Goal: Navigation & Orientation: Find specific page/section

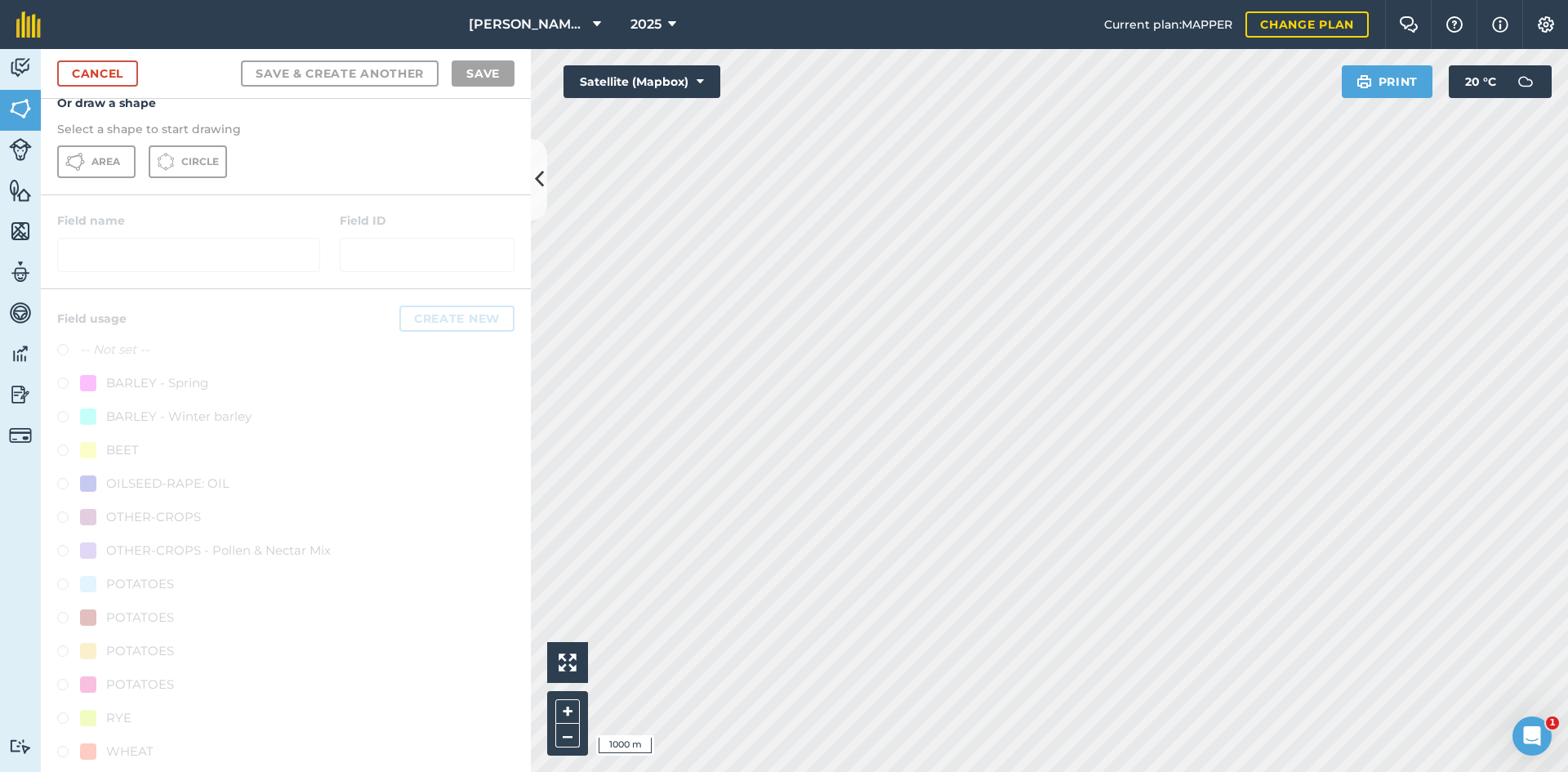
scroll to position [294, 0]
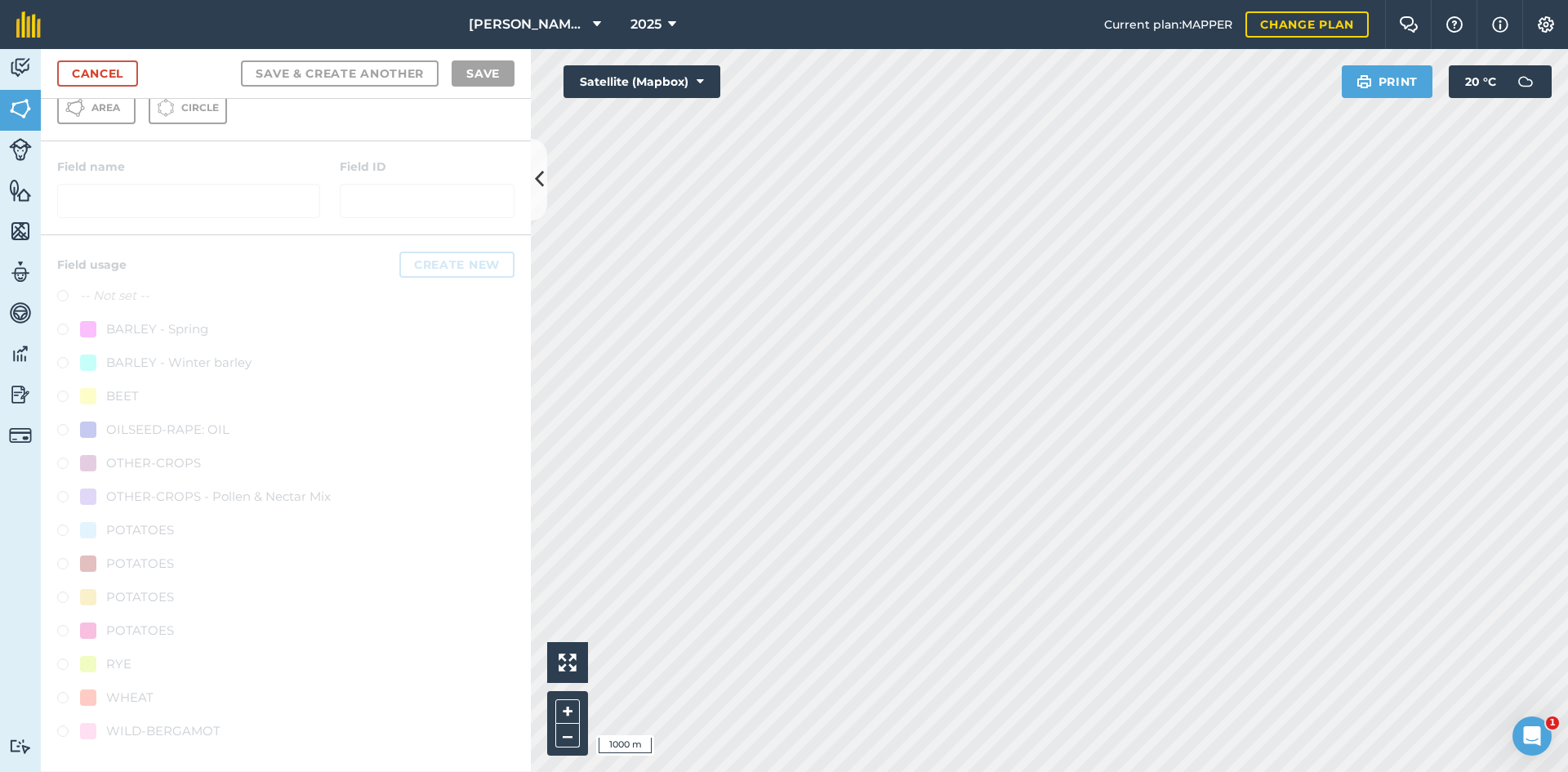
click at [179, 505] on div at bounding box center [286, 503] width 490 height 537
click at [155, 432] on div at bounding box center [286, 503] width 490 height 537
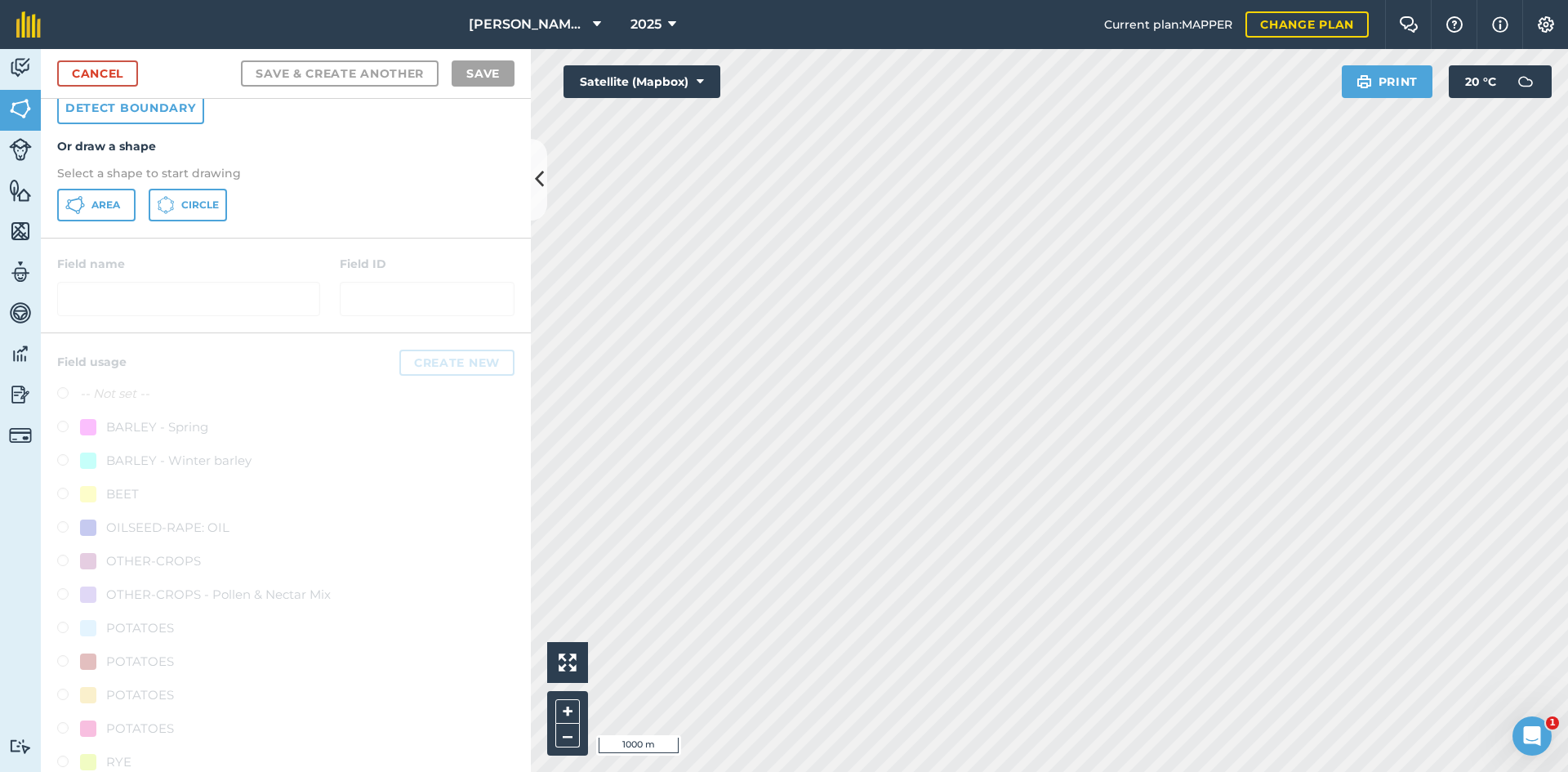
scroll to position [0, 0]
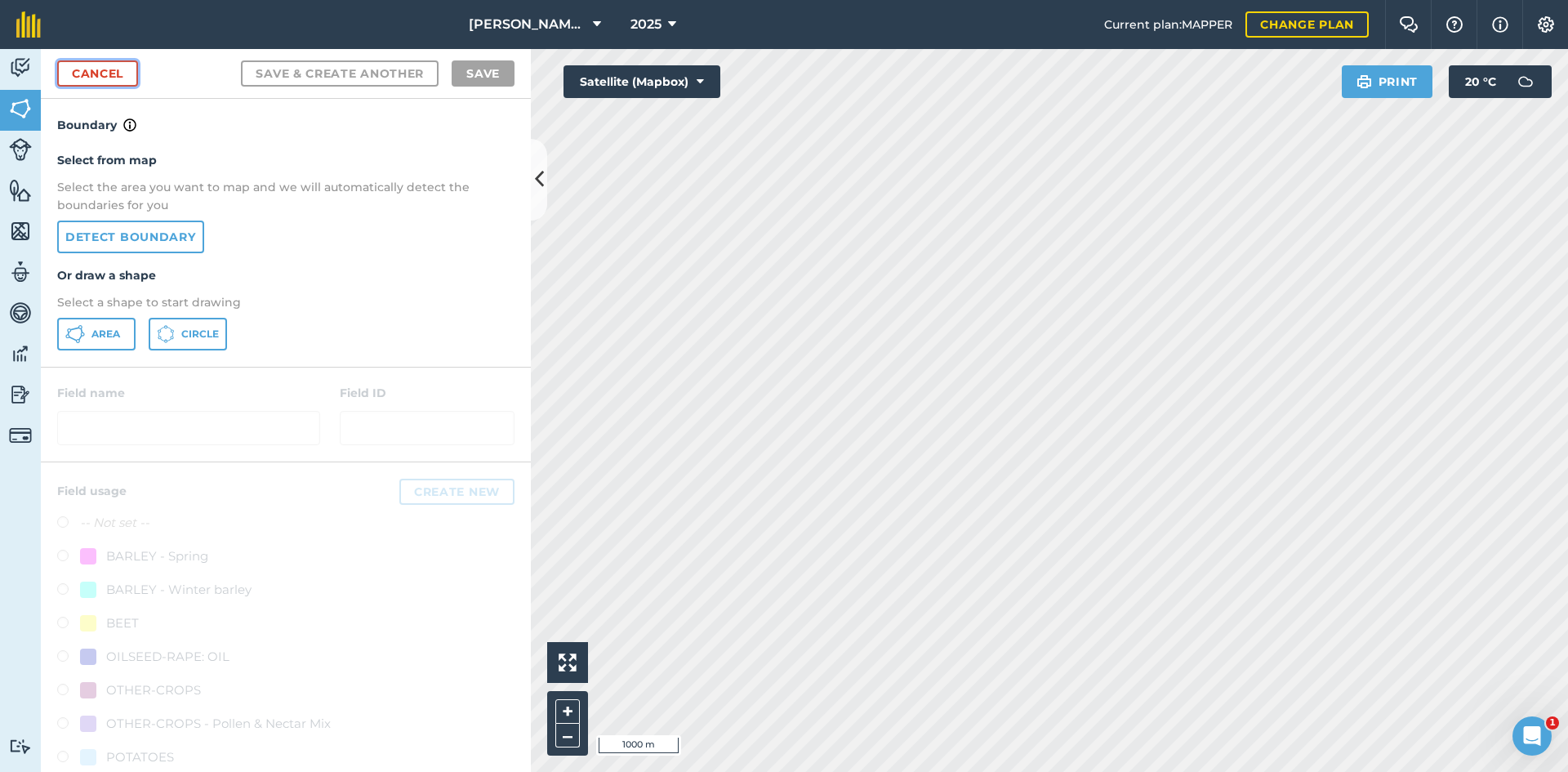
click at [95, 84] on link "Cancel" at bounding box center [98, 73] width 81 height 27
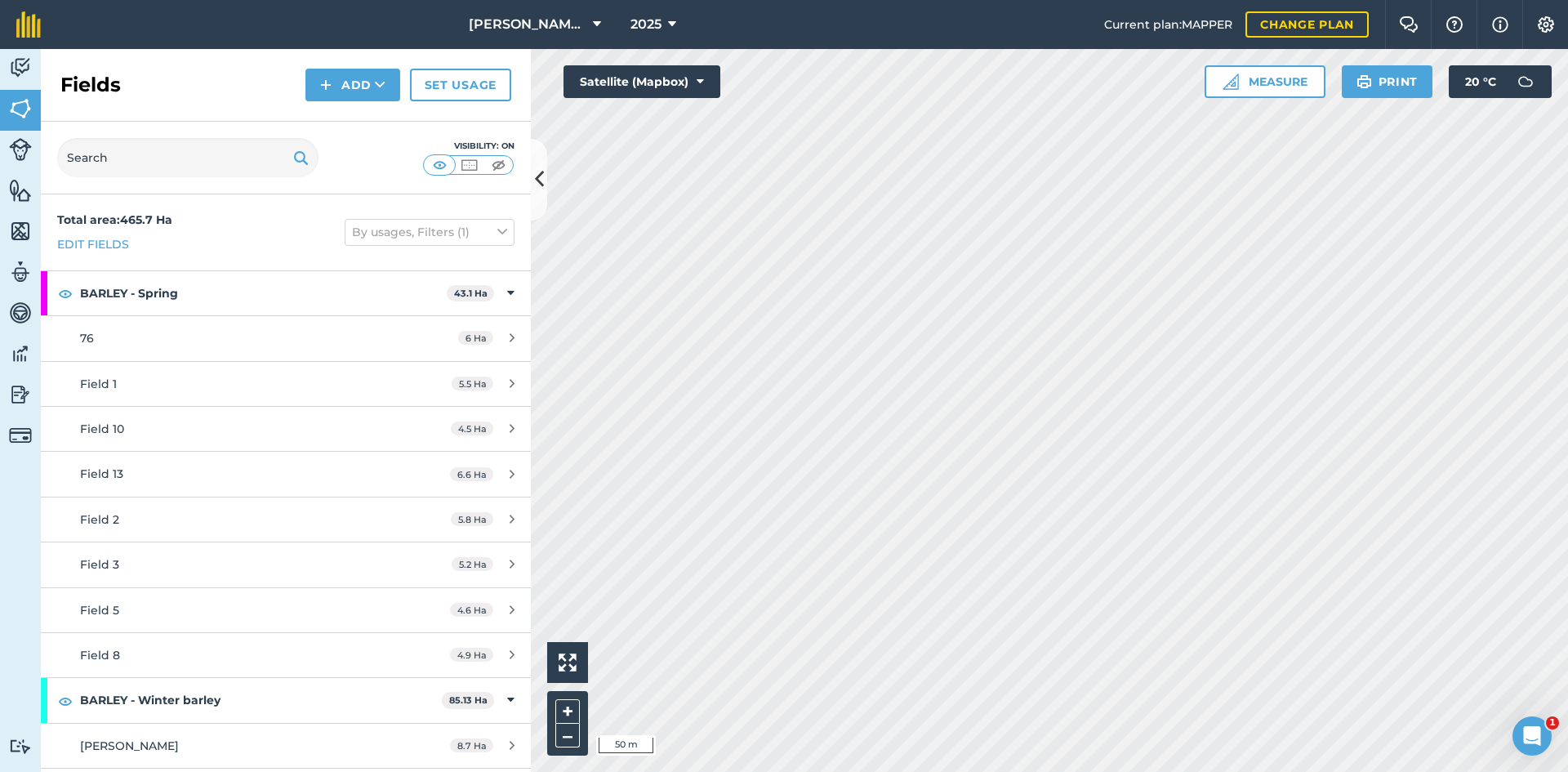
click at [1045, 771] on html "[PERSON_NAME] Agriculture 2025 Current plan : MAPPER Change plan Farm Chat Help…" at bounding box center [784, 386] width 1568 height 772
click at [1138, 771] on html "[PERSON_NAME] Agriculture 2025 Current plan : MAPPER Change plan Farm Chat Help…" at bounding box center [784, 386] width 1568 height 772
click at [1082, 771] on html "[PERSON_NAME] Agriculture 2025 Current plan : MAPPER Change plan Farm Chat Help…" at bounding box center [784, 386] width 1568 height 772
click at [535, 26] on span "[PERSON_NAME] Agriculture" at bounding box center [527, 25] width 117 height 20
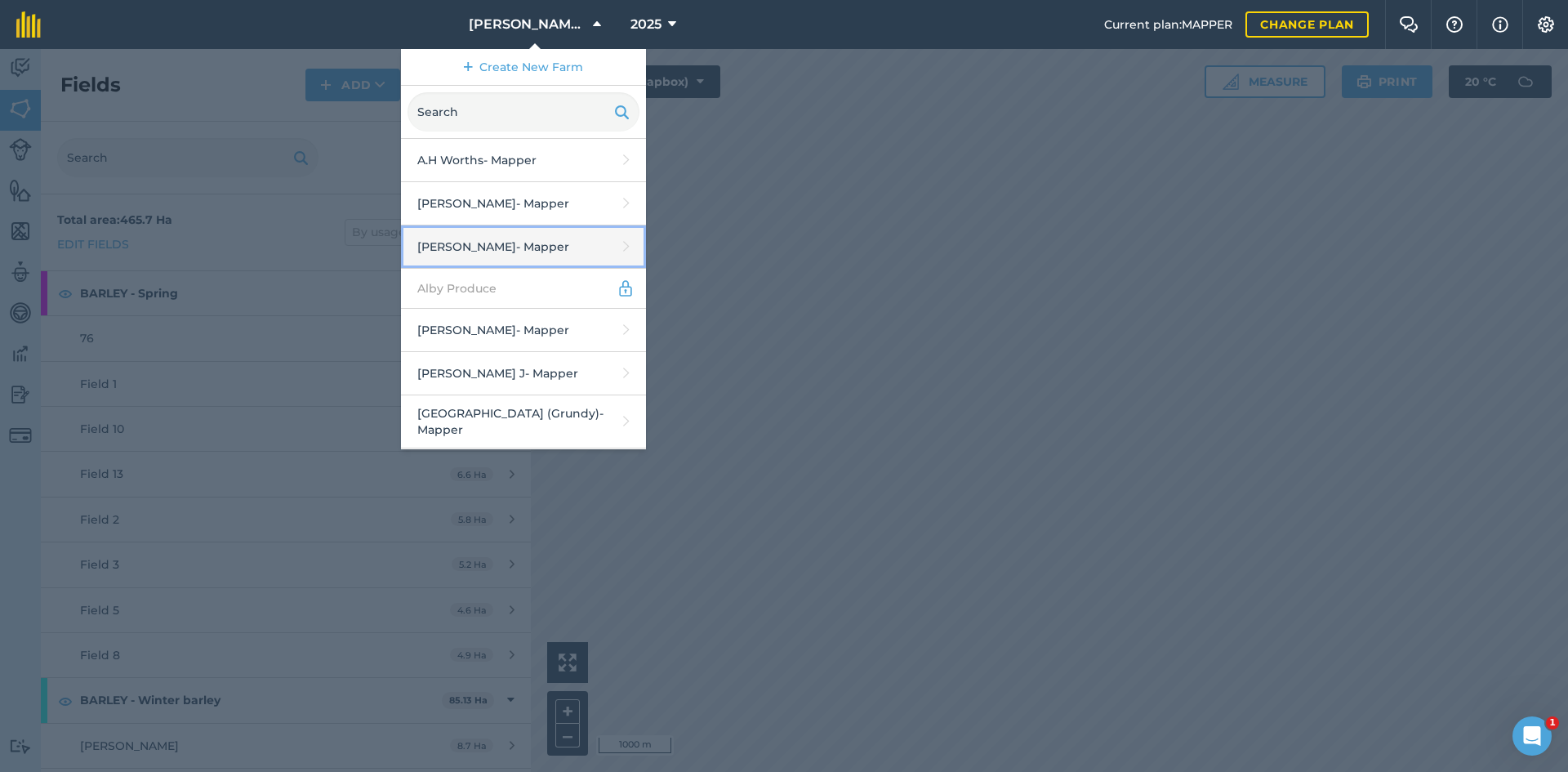
click at [519, 262] on link "[PERSON_NAME] - Mapper" at bounding box center [523, 247] width 245 height 43
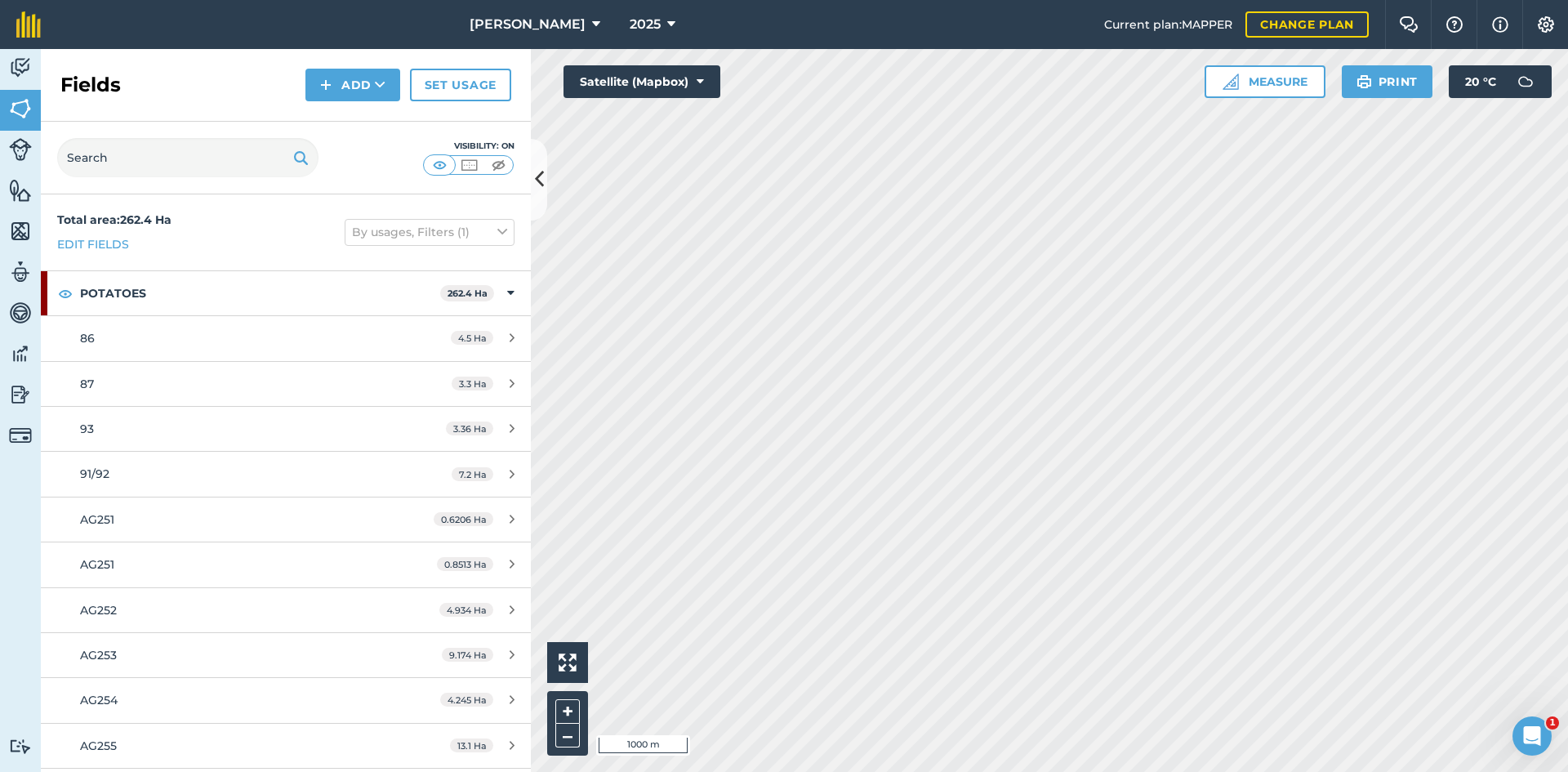
click at [282, 695] on div "Activity Fields Livestock Features Maps Team Vehicles Data Reporting Billing Tu…" at bounding box center [784, 411] width 1568 height 723
click at [389, 622] on div "Activity Fields Livestock Features Maps Team Vehicles Data Reporting Billing Tu…" at bounding box center [784, 411] width 1568 height 723
click at [260, 508] on link "AG251 0.6206 Ha" at bounding box center [286, 519] width 490 height 44
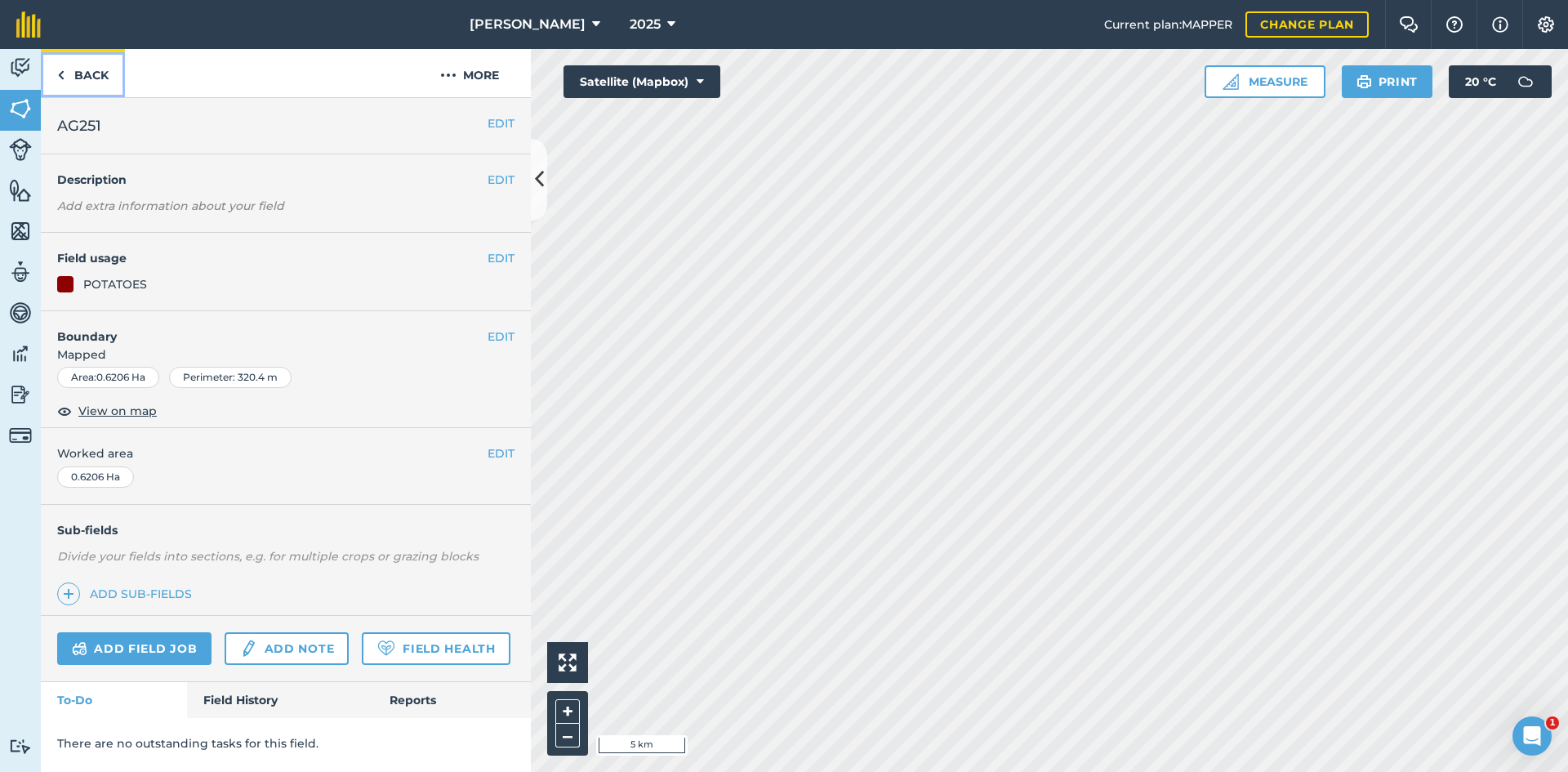
click at [65, 69] on link "Back" at bounding box center [82, 73] width 84 height 48
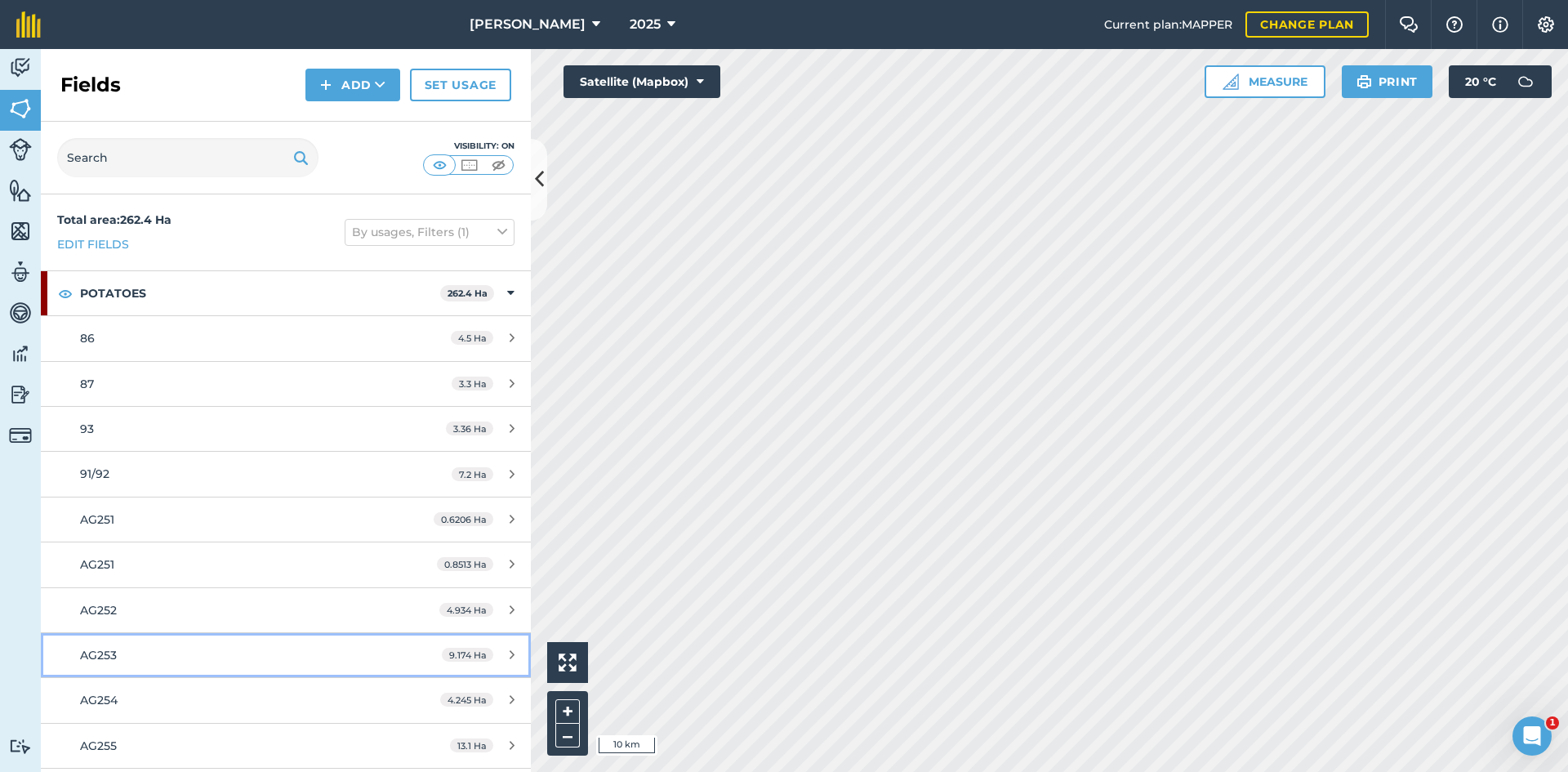
click at [149, 646] on div "AG253" at bounding box center [233, 655] width 307 height 18
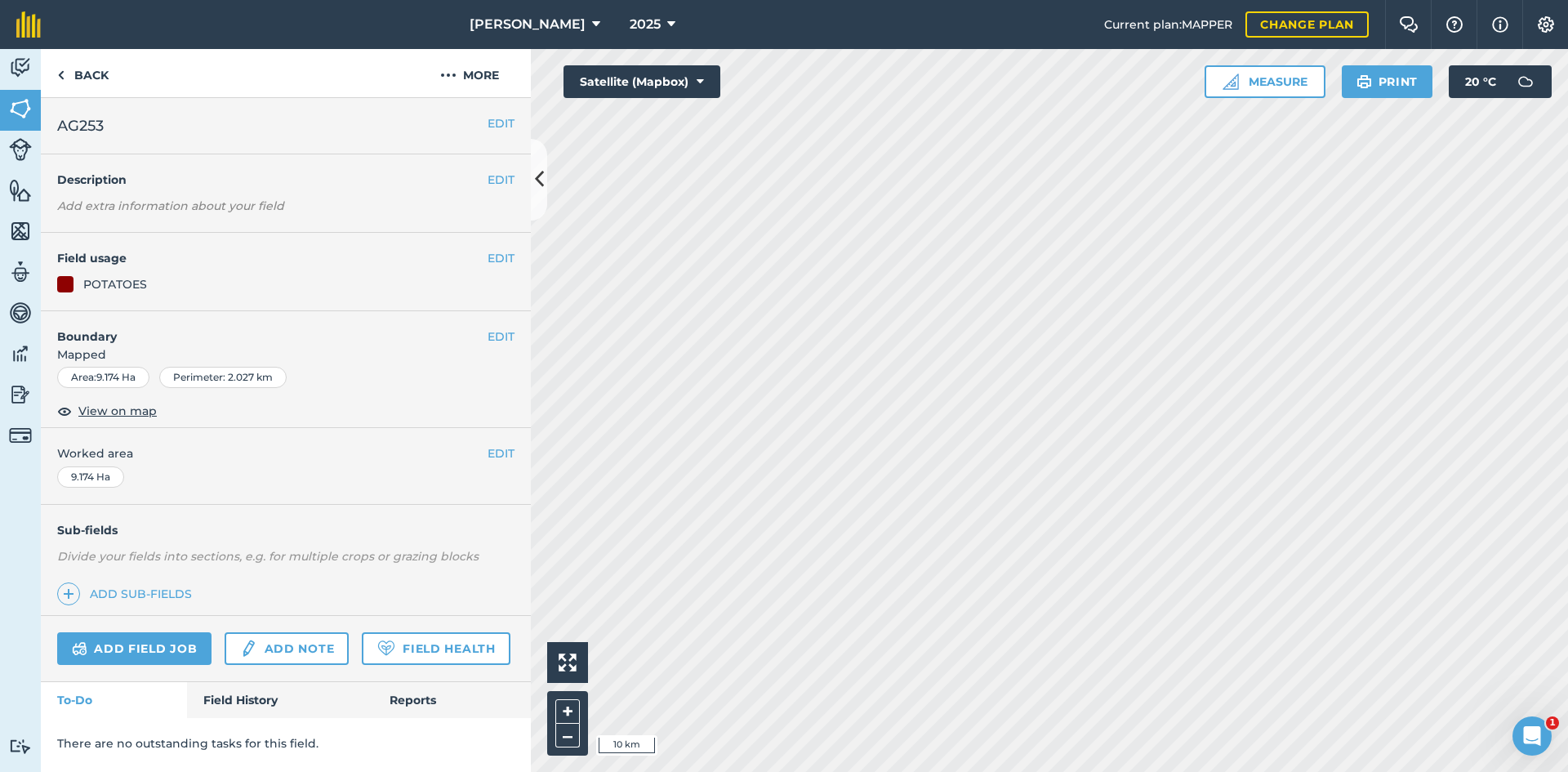
click at [111, 290] on div "POTATOES" at bounding box center [115, 284] width 64 height 18
click at [101, 409] on span "View on map" at bounding box center [118, 411] width 79 height 18
click at [78, 75] on link "Back" at bounding box center [82, 73] width 84 height 48
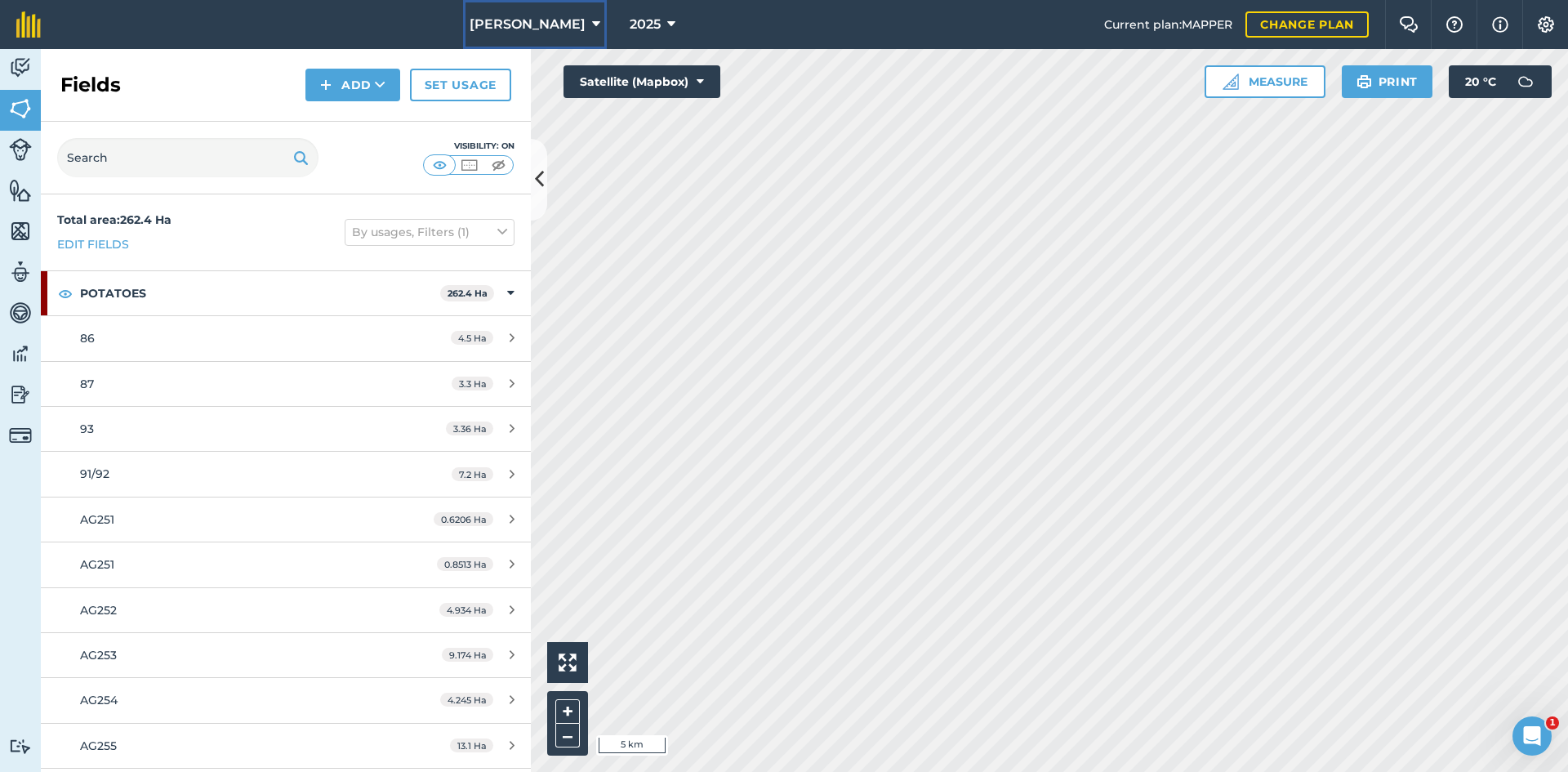
click at [536, 23] on span "[PERSON_NAME]" at bounding box center [528, 25] width 116 height 20
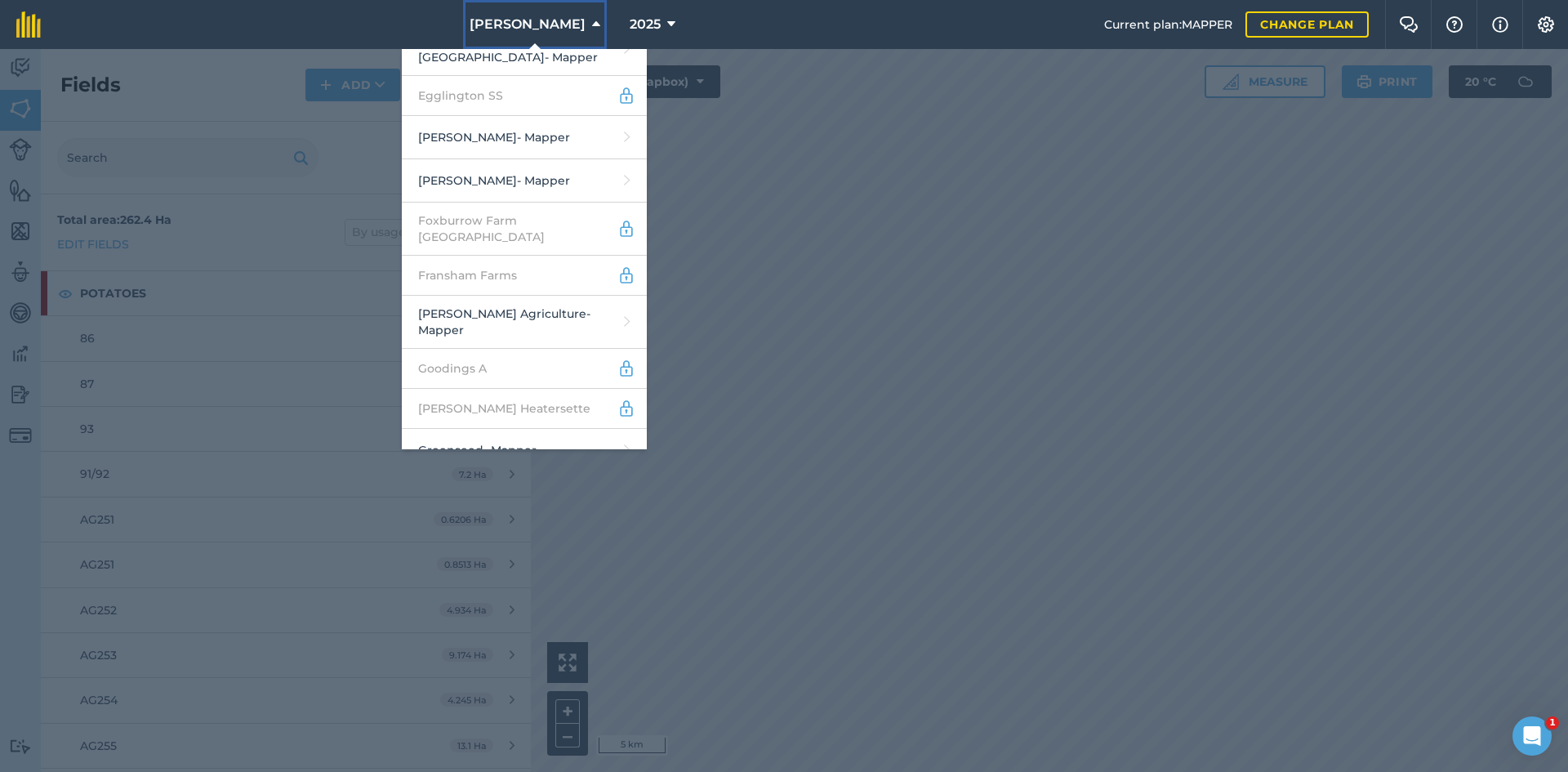
scroll to position [1143, 0]
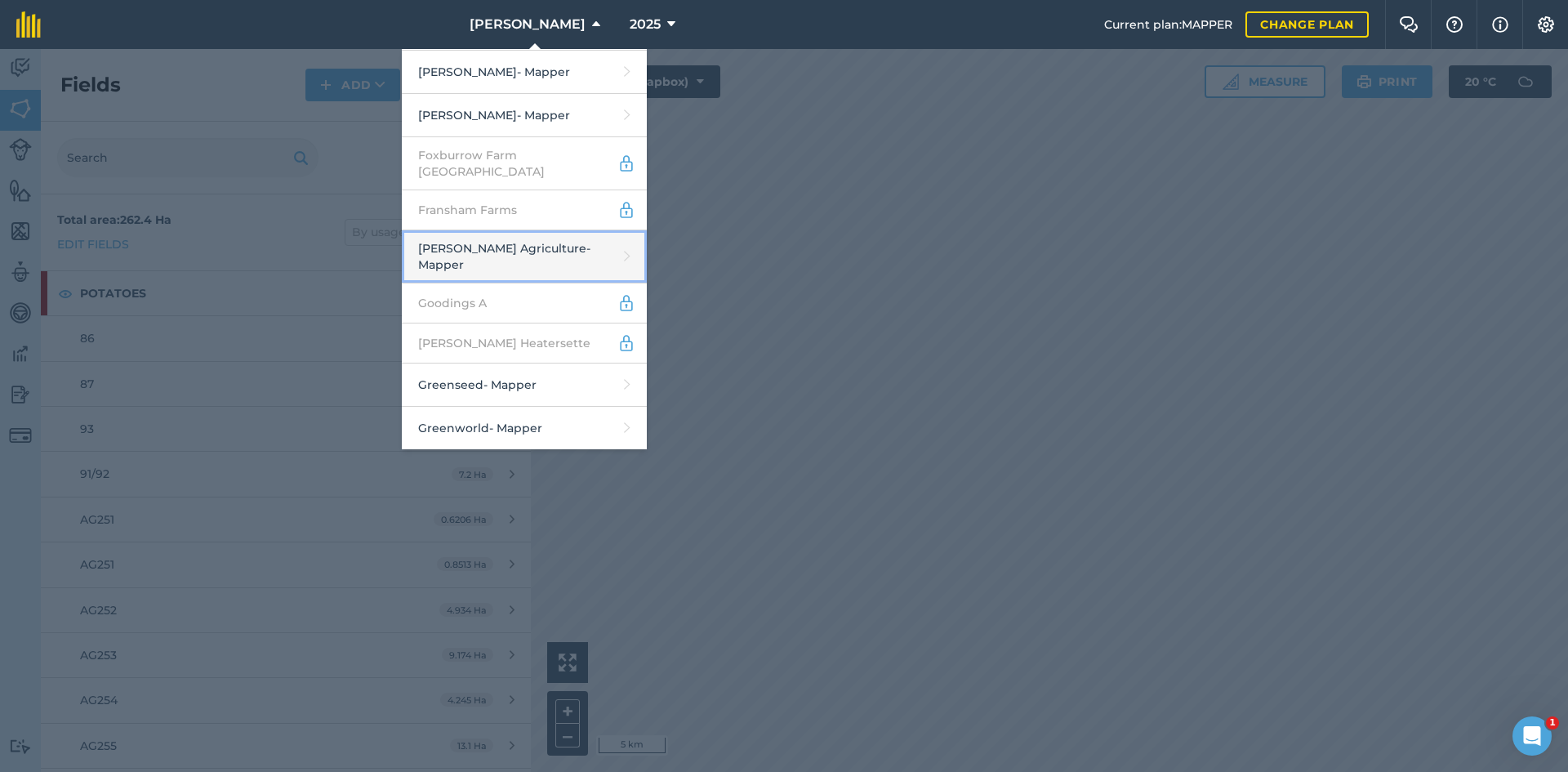
click at [514, 230] on link "[PERSON_NAME] Agriculture - Mapper" at bounding box center [524, 257] width 245 height 53
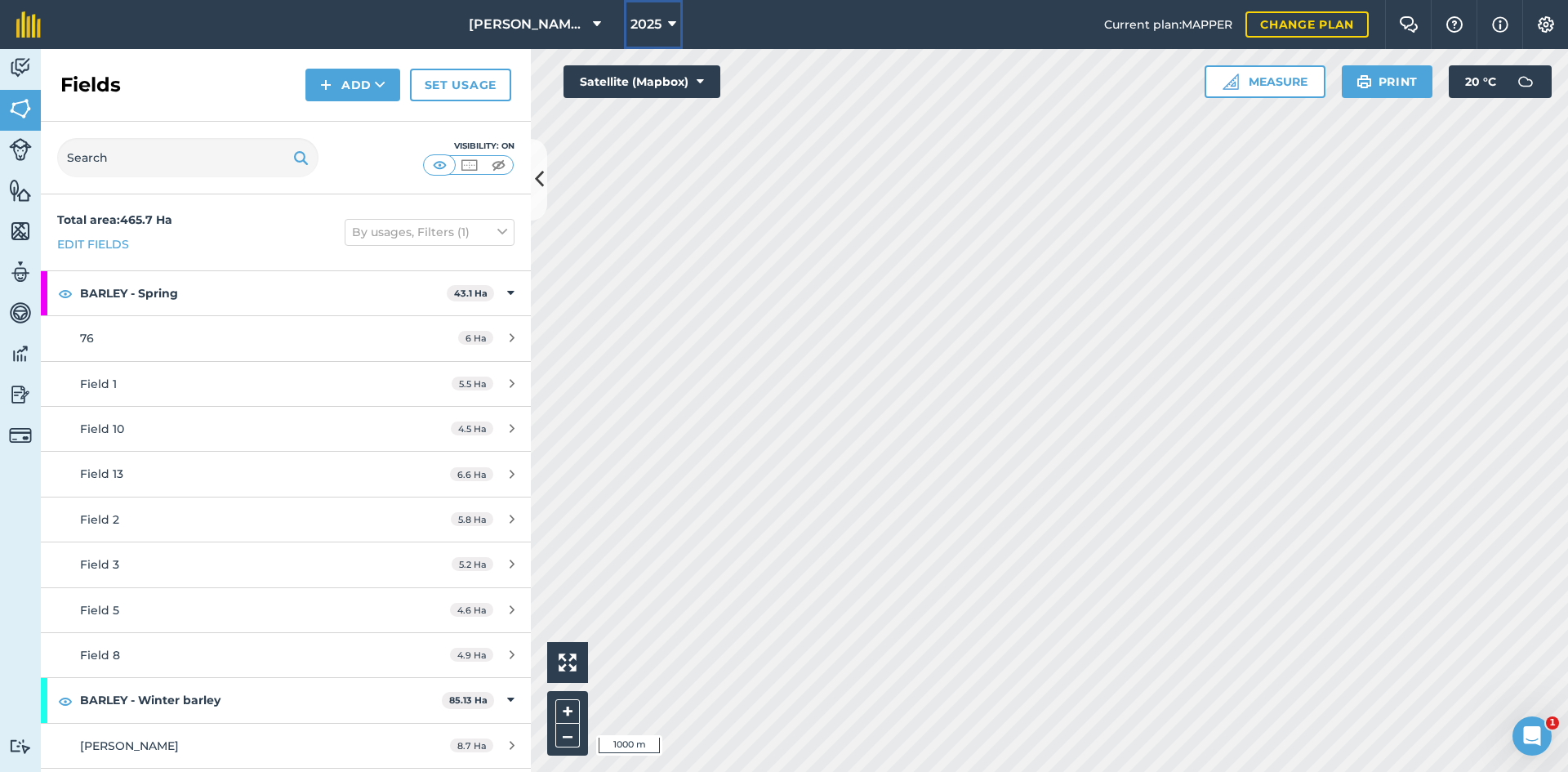
click at [638, 24] on span "2025" at bounding box center [646, 25] width 32 height 20
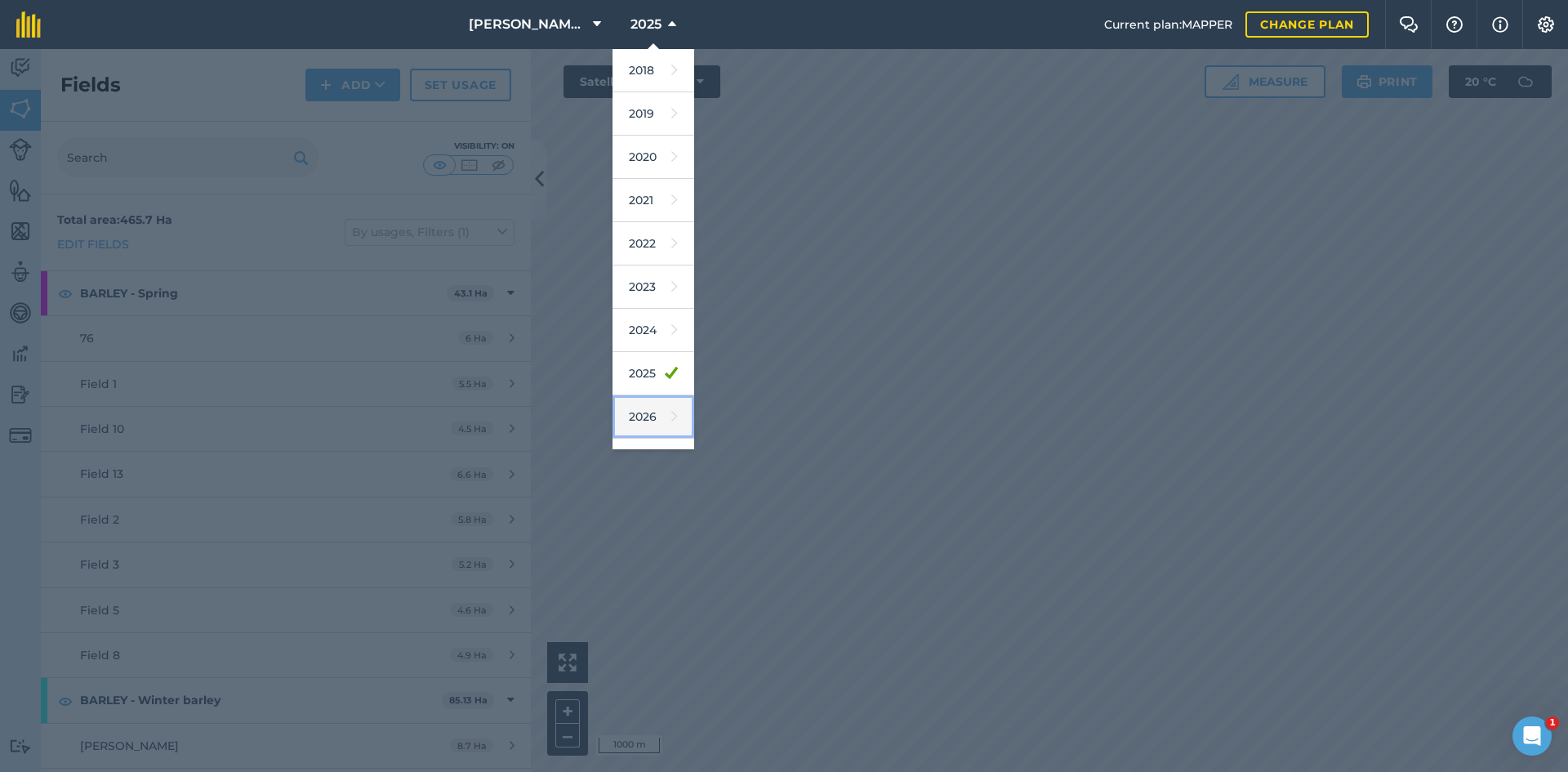
click at [646, 411] on link "2026" at bounding box center [653, 417] width 82 height 43
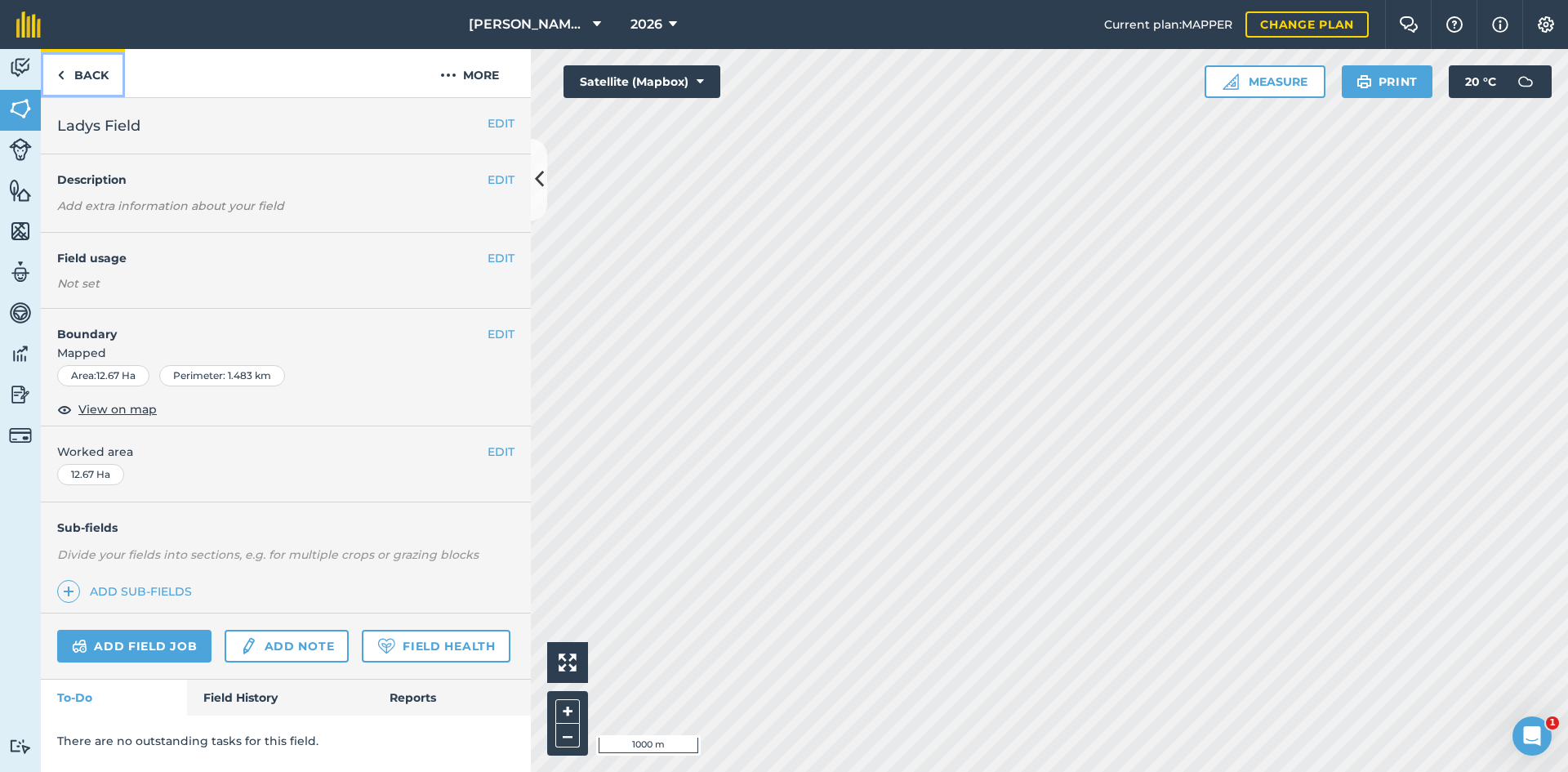
click at [83, 79] on link "Back" at bounding box center [82, 73] width 84 height 48
click at [84, 79] on link "Back" at bounding box center [82, 73] width 84 height 48
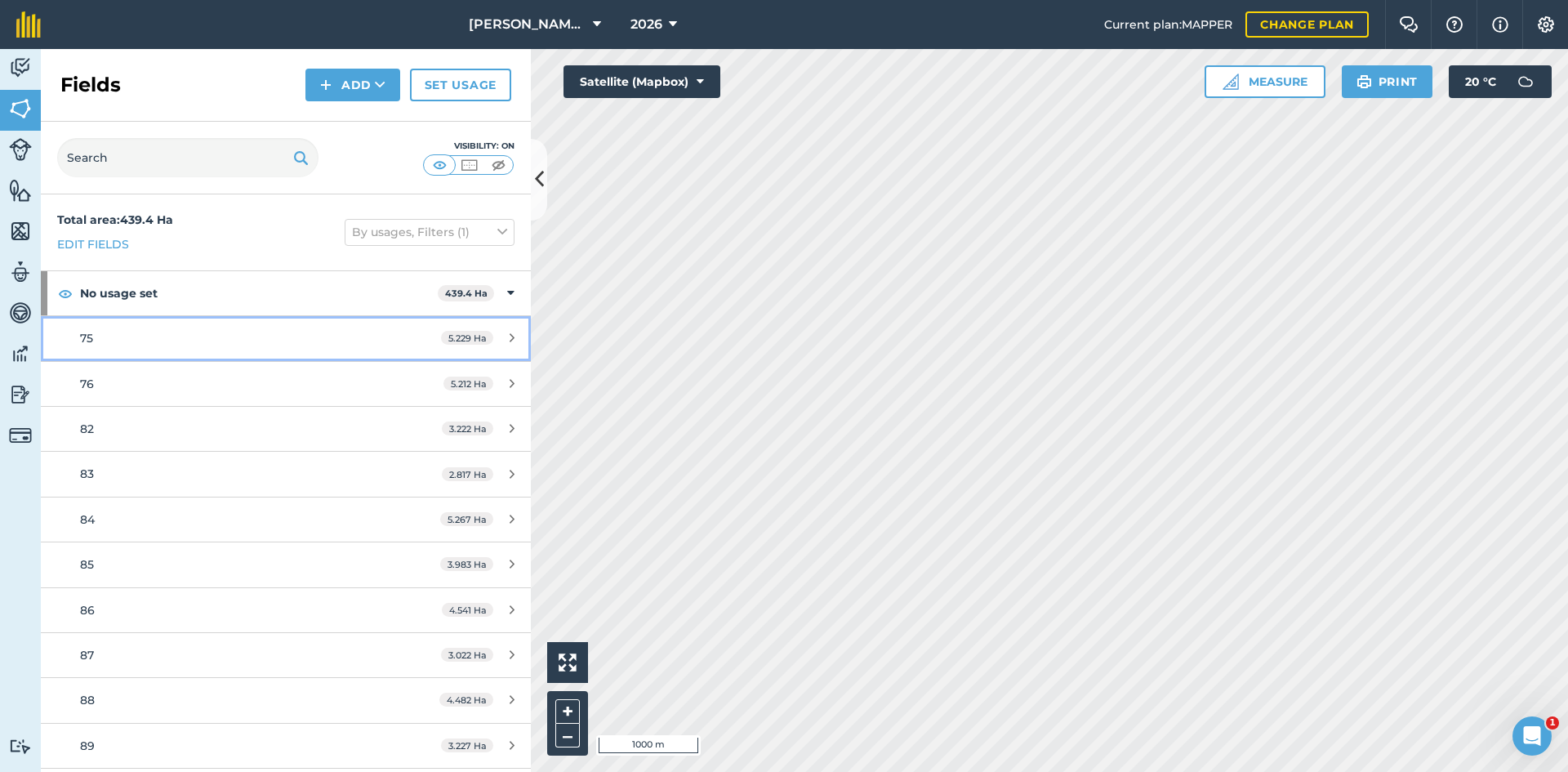
click at [203, 351] on link "75 5.229 Ha" at bounding box center [286, 338] width 490 height 44
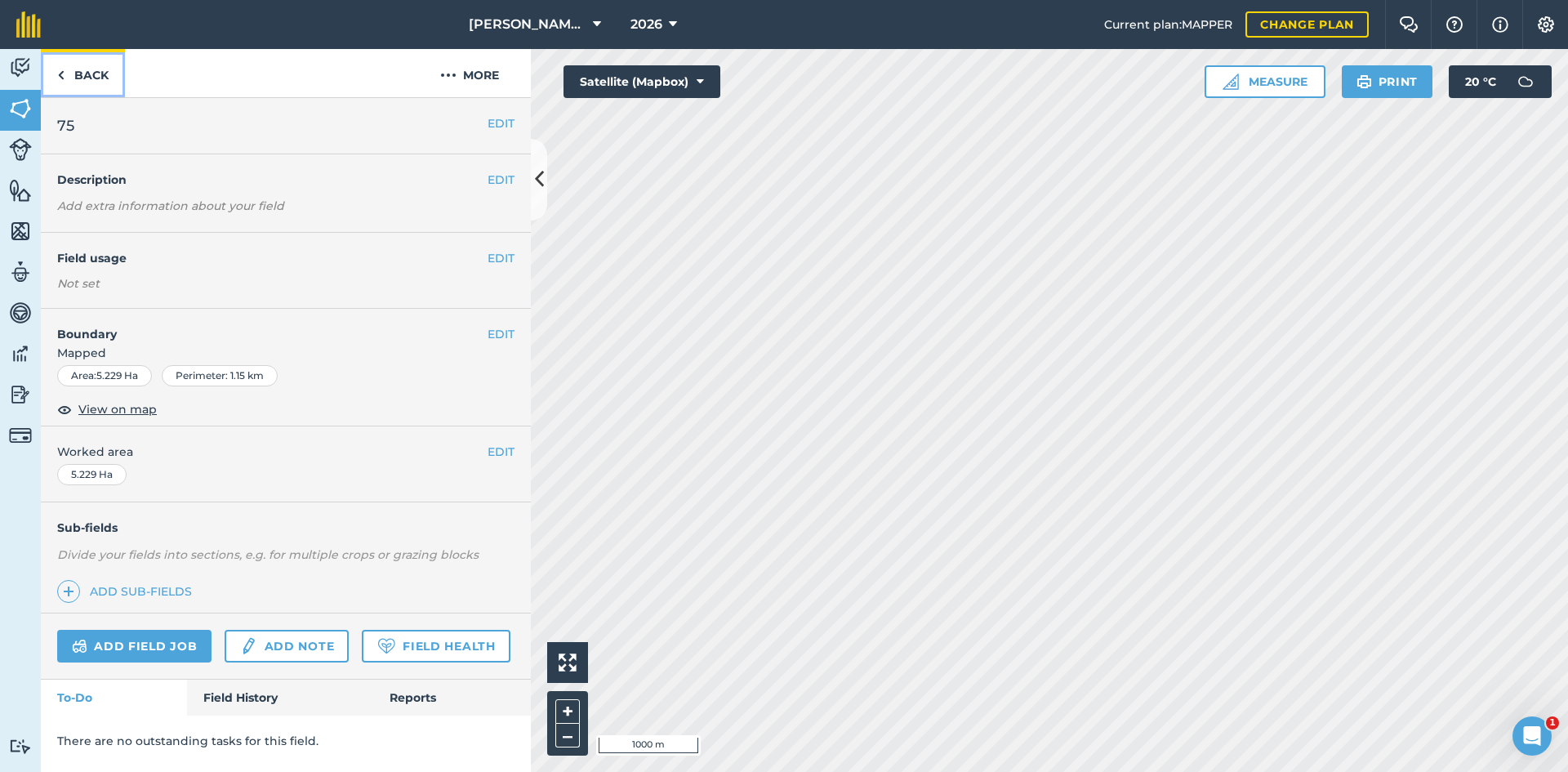
click at [85, 81] on link "Back" at bounding box center [82, 73] width 84 height 48
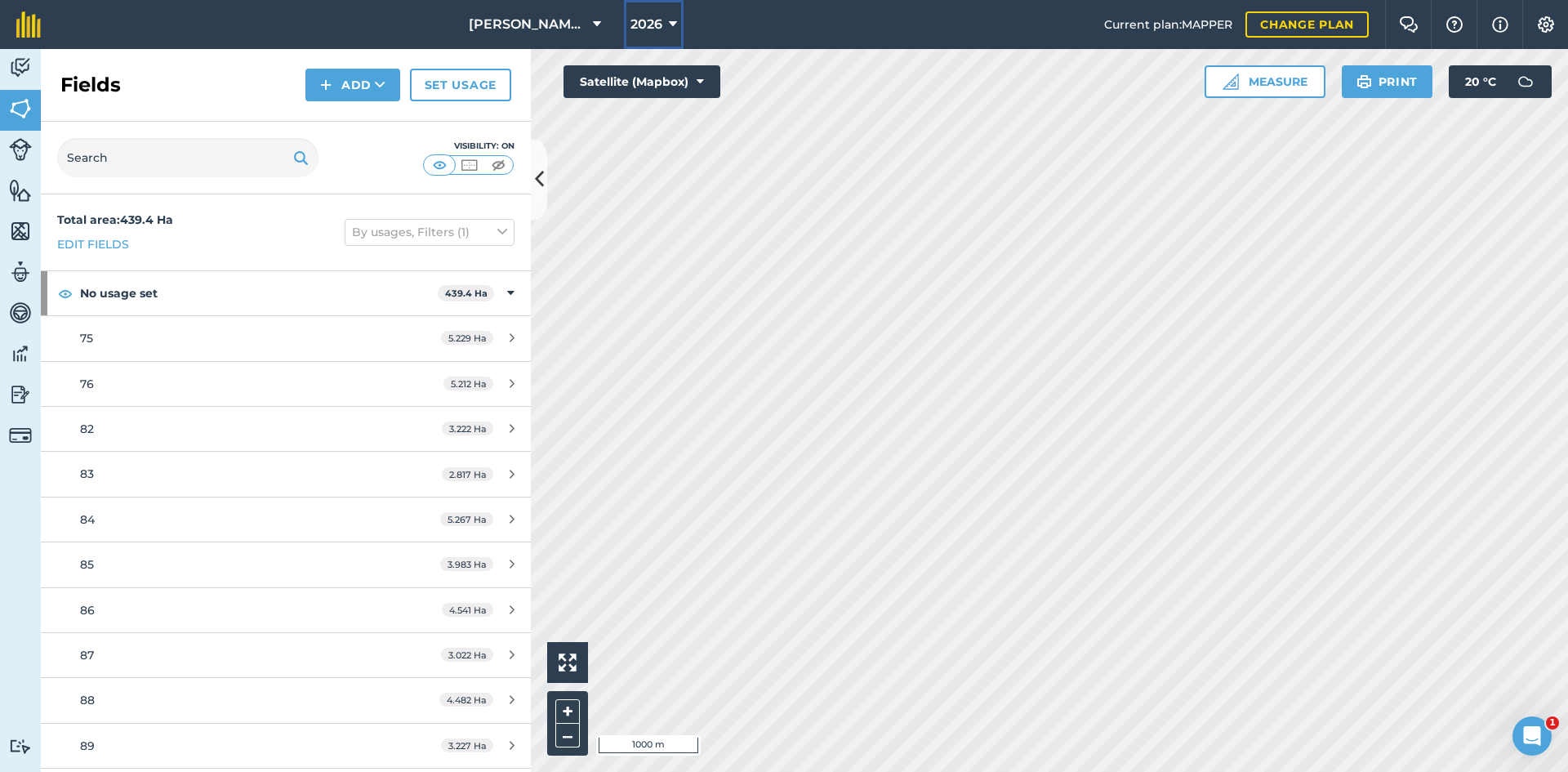
click at [663, 27] on button "2026" at bounding box center [654, 25] width 60 height 49
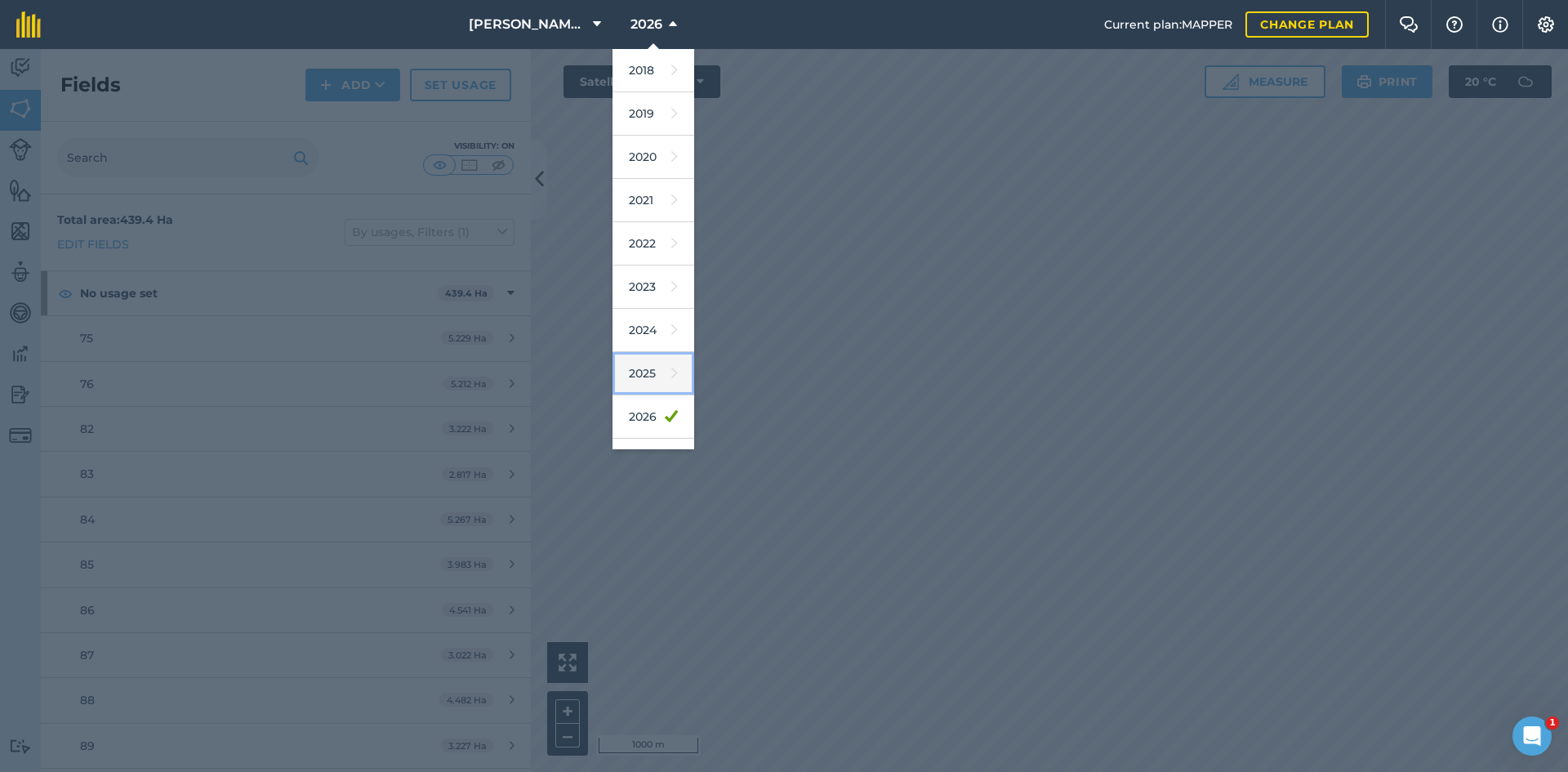
click at [672, 368] on icon at bounding box center [675, 372] width 7 height 23
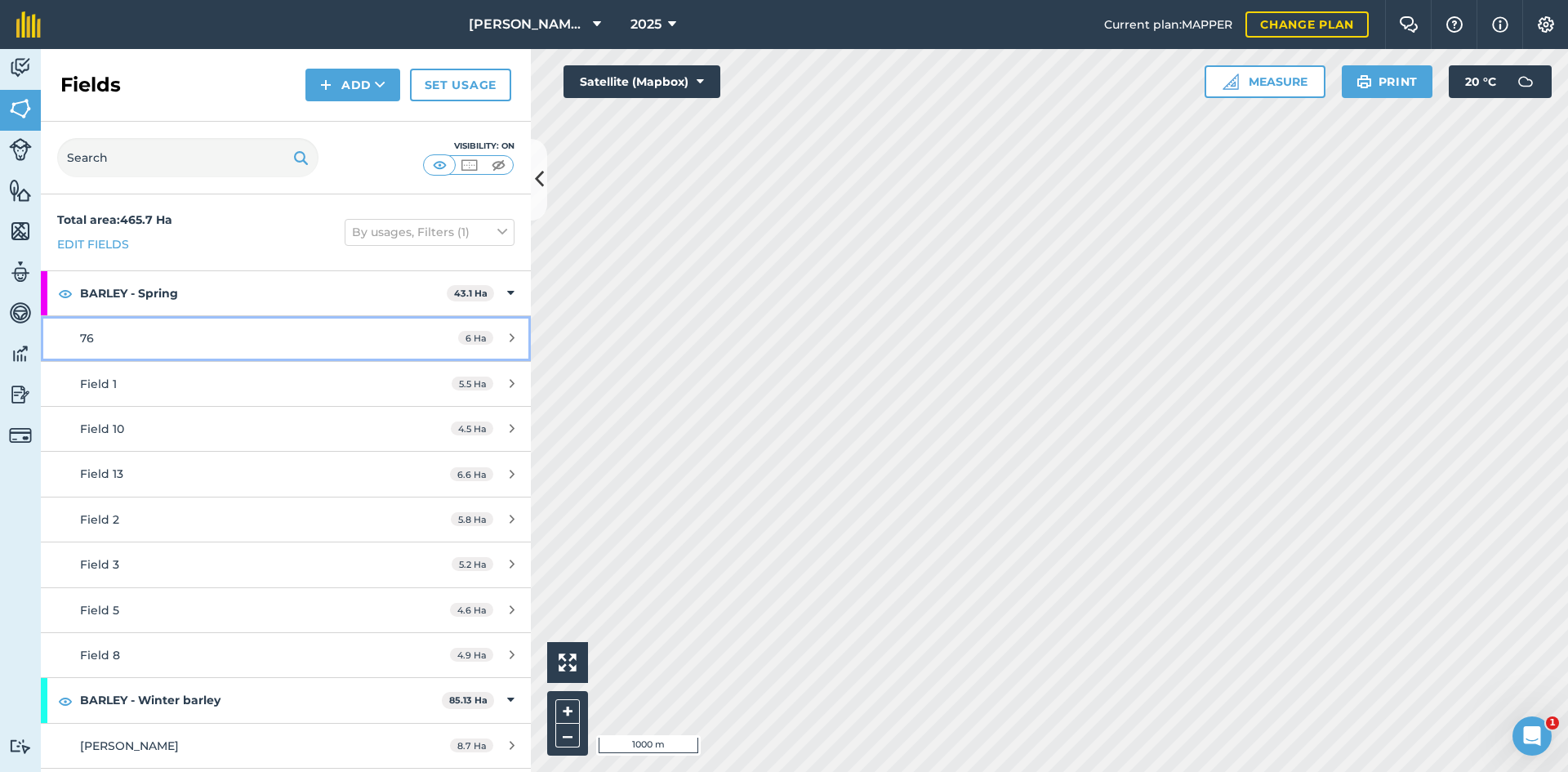
click at [116, 348] on link "76 6 Ha" at bounding box center [286, 338] width 490 height 44
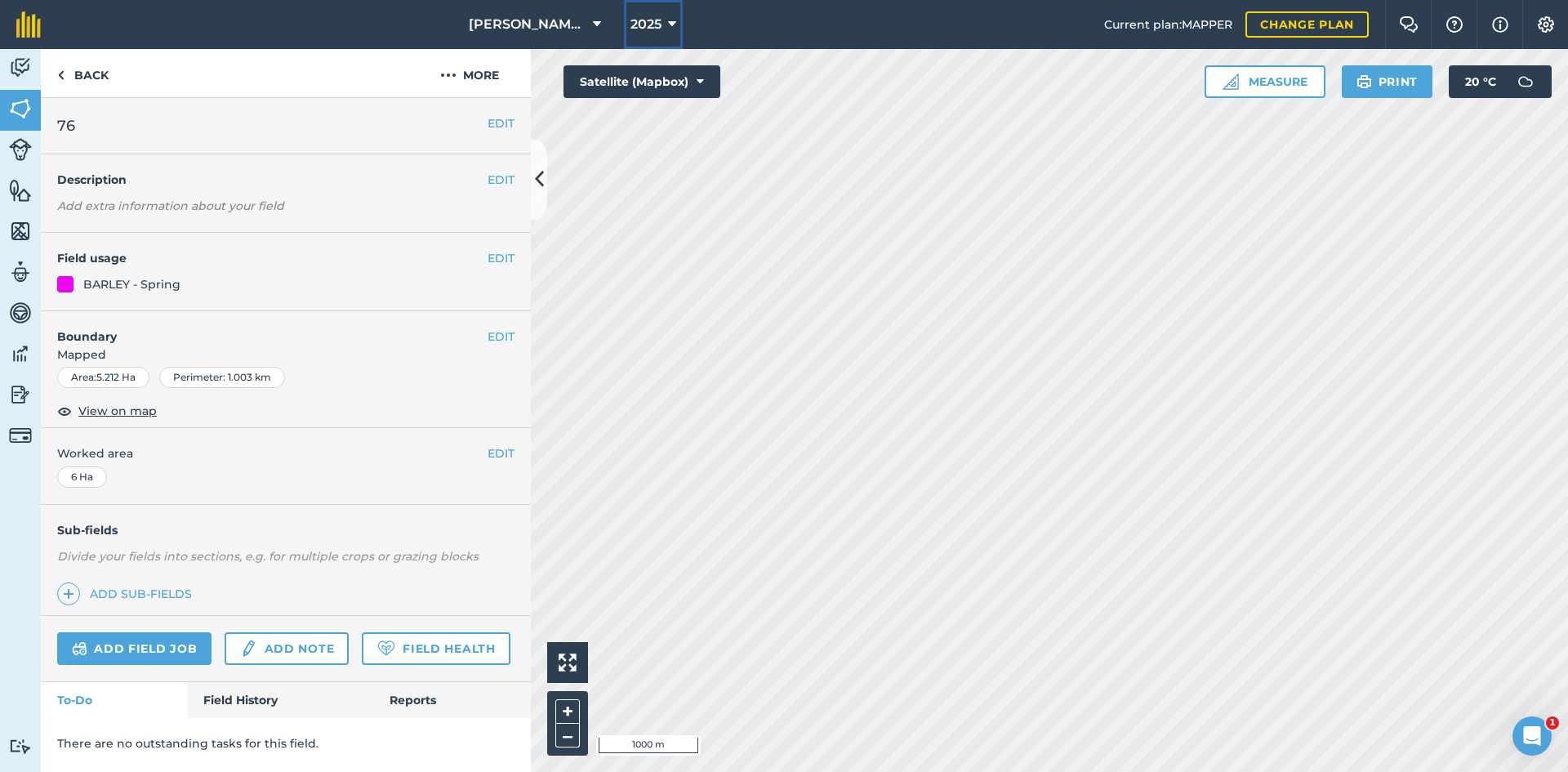
click at [634, 21] on span "2025" at bounding box center [646, 25] width 32 height 20
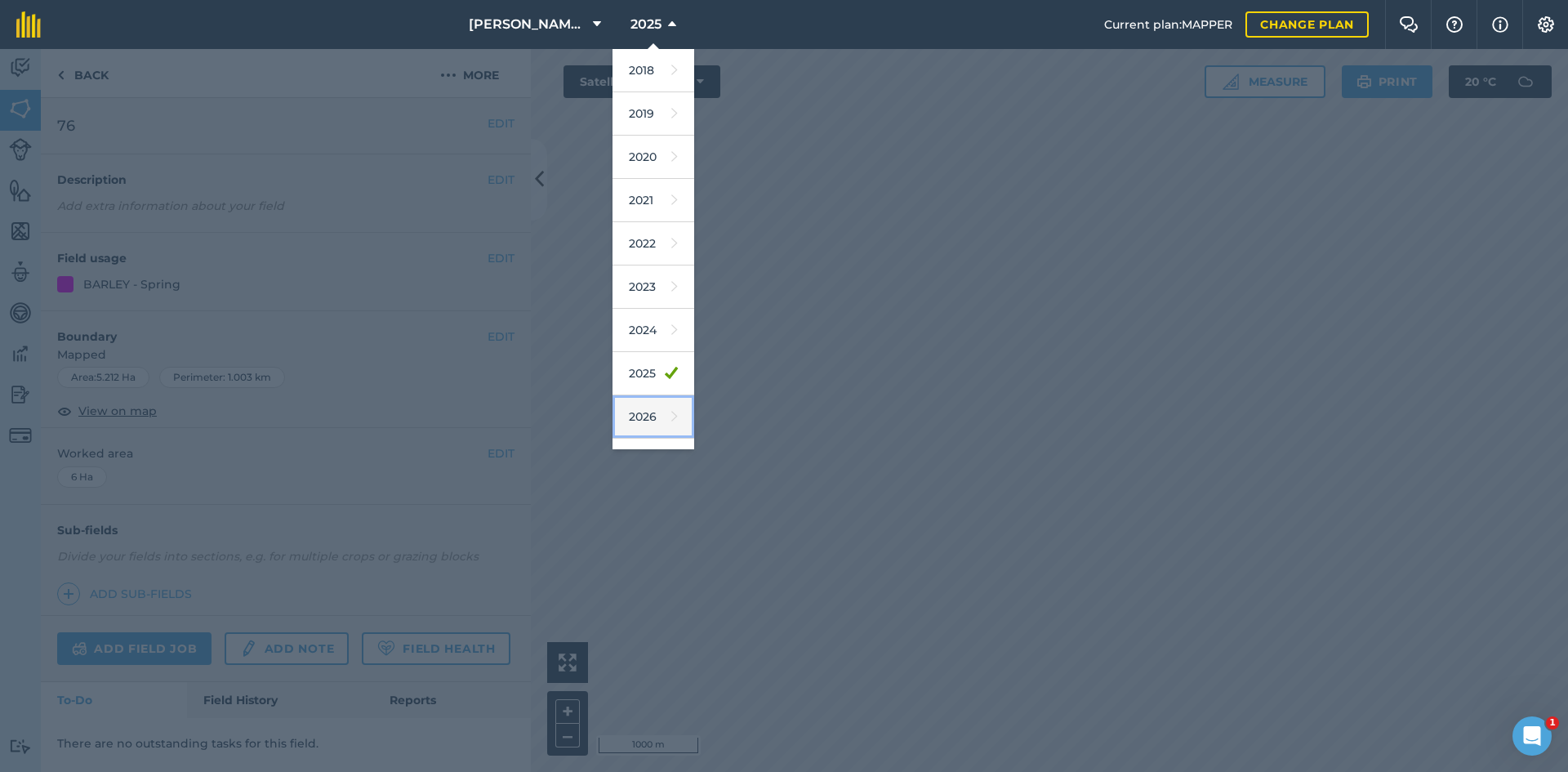
click at [638, 429] on link "2026" at bounding box center [653, 417] width 82 height 43
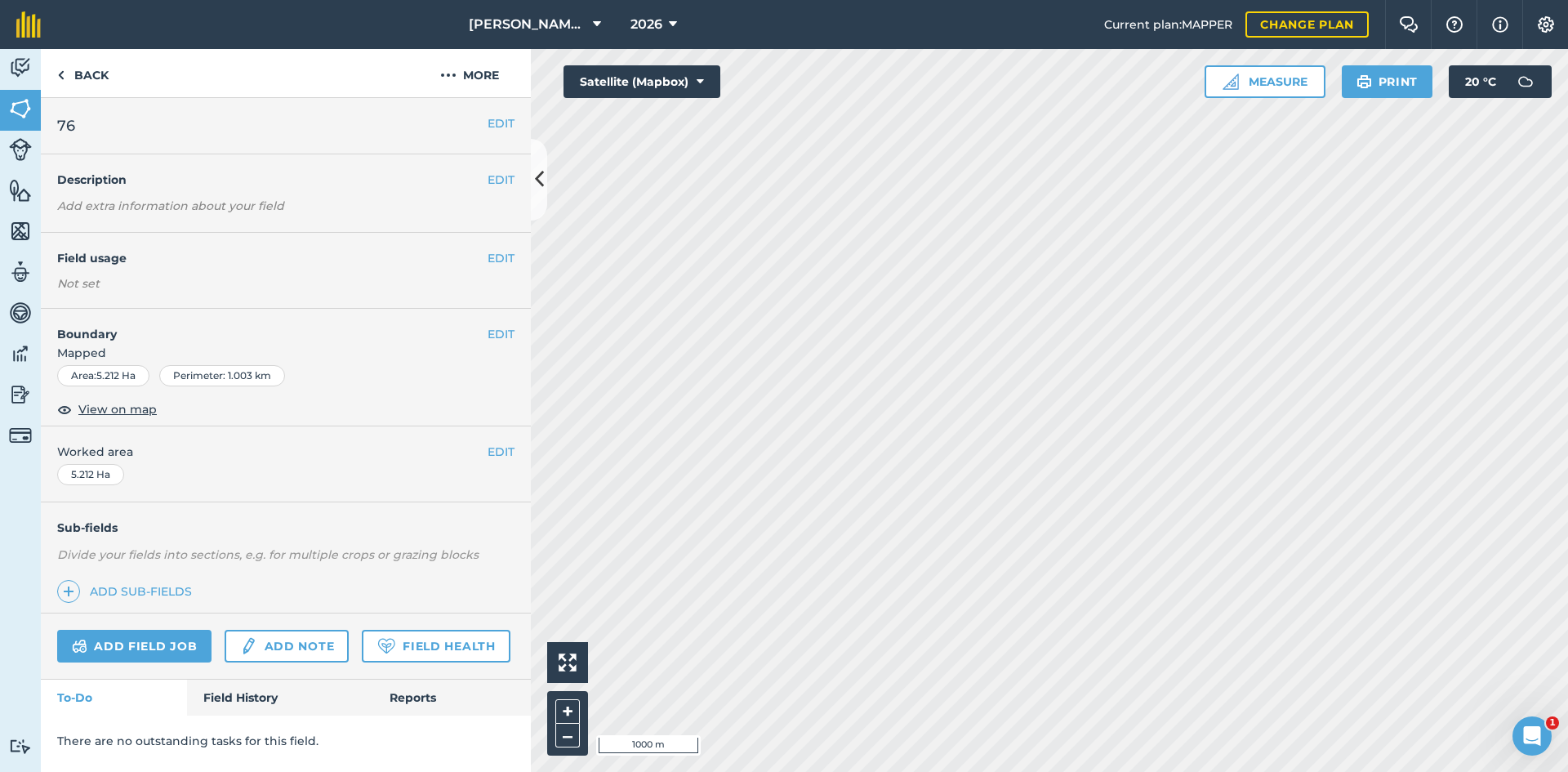
click at [84, 277] on div "Not set" at bounding box center [286, 283] width 457 height 17
click at [506, 258] on button "EDIT" at bounding box center [500, 258] width 27 height 18
